Goal: Task Accomplishment & Management: Manage account settings

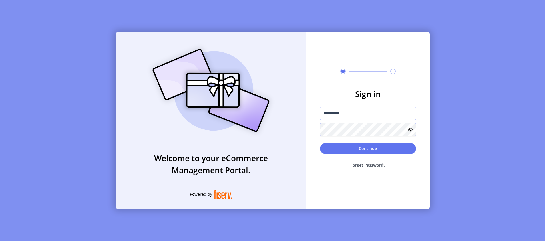
type input "**********"
click at [340, 146] on button "Continue" at bounding box center [368, 148] width 96 height 11
